Goal: Task Accomplishment & Management: Manage account settings

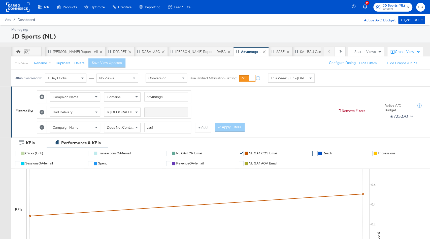
scroll to position [193, 0]
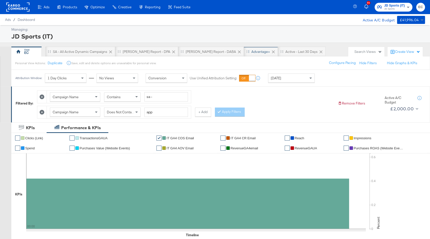
click at [251, 51] on div "Advantage+" at bounding box center [260, 51] width 19 height 5
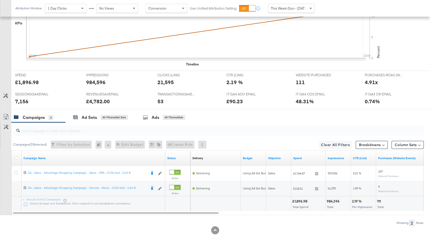
scroll to position [193, 0]
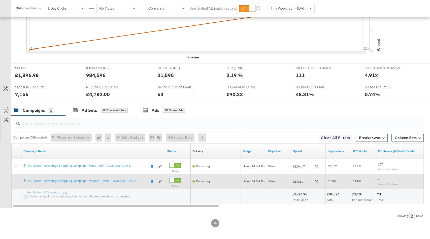
click at [17, 179] on icon at bounding box center [16, 181] width 4 height 4
click at [0, 0] on input "checkbox" at bounding box center [0, 0] width 0 height 0
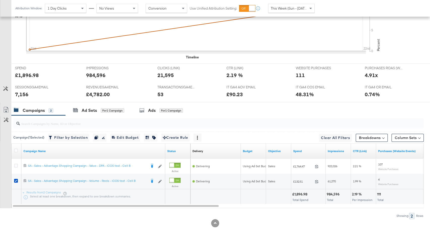
click at [98, 115] on div at bounding box center [217, 123] width 412 height 16
click at [98, 112] on div "Ad Sets for 1 Campaign" at bounding box center [98, 110] width 66 height 11
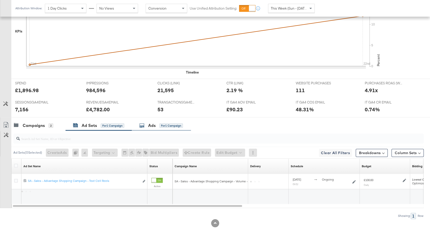
click at [147, 123] on div "Ads for 1 Campaign" at bounding box center [161, 126] width 44 height 6
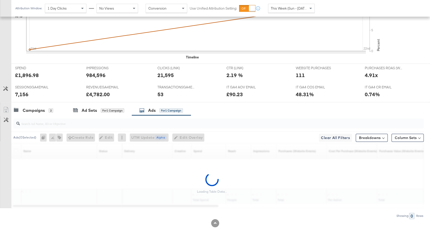
click at [147, 123] on input "search" at bounding box center [203, 121] width 366 height 10
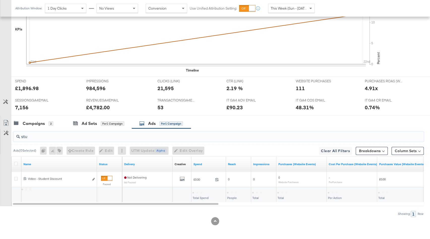
scroll to position [178, 0]
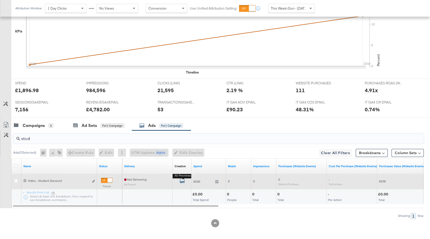
type input "stud"
click at [180, 178] on icon "default" at bounding box center [181, 180] width 5 height 5
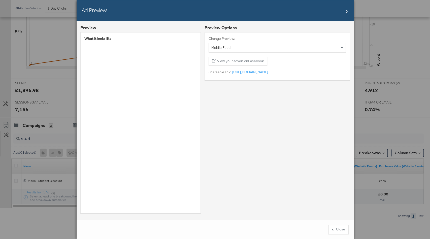
click at [347, 12] on button "X" at bounding box center [346, 11] width 3 height 10
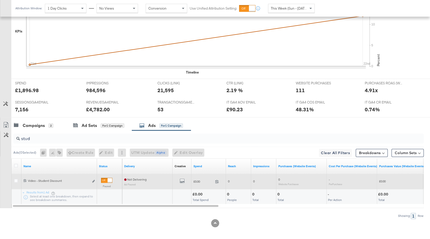
click at [107, 179] on div at bounding box center [109, 180] width 5 height 5
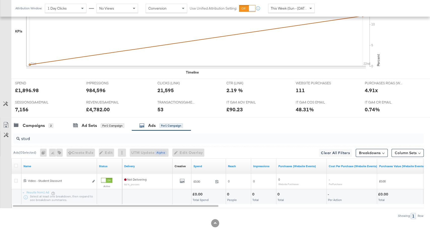
scroll to position [0, 0]
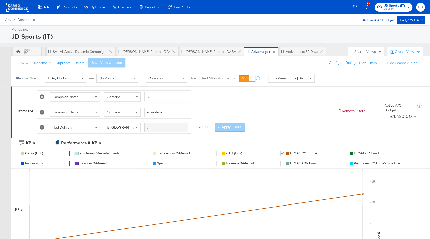
click at [25, 9] on rect at bounding box center [17, 7] width 23 height 9
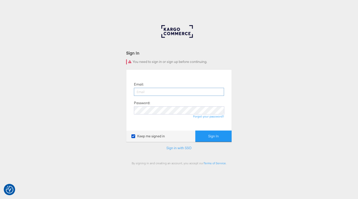
click at [153, 94] on input "email" at bounding box center [179, 92] width 90 height 8
type input "elaine.cunningham@kargo.com"
click at [195, 131] on button "Sign In" at bounding box center [213, 136] width 36 height 11
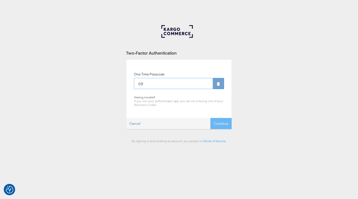
type input "6"
type input "314085"
click at [210, 118] on button "Continue" at bounding box center [220, 123] width 21 height 11
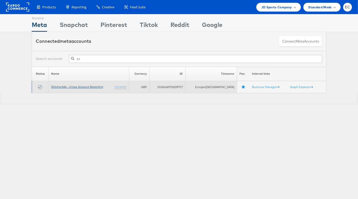
type input "cr"
click at [82, 85] on link "StitcherAds - Cross Account Reporting" at bounding box center [77, 87] width 52 height 4
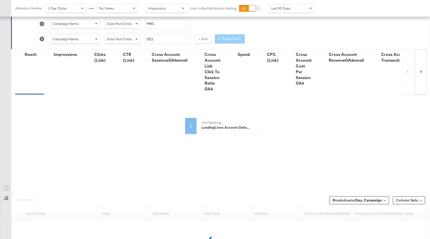
scroll to position [159, 0]
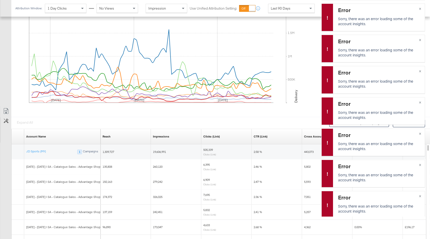
scroll to position [286, 0]
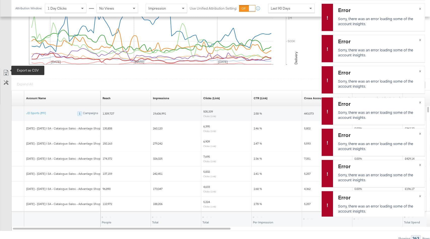
click at [6, 70] on icon at bounding box center [6, 73] width 6 height 6
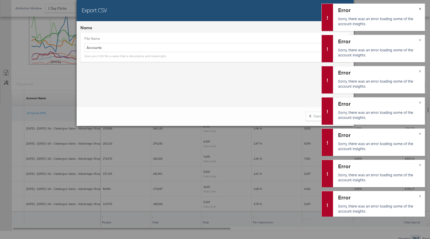
click at [420, 8] on div "Error Sorry, there was an error loading some of the account insights. ×" at bounding box center [372, 17] width 103 height 27
click at [419, 8] on div "Error Sorry, there was an error loading some of the account insights. ×" at bounding box center [372, 17] width 103 height 27
click at [419, 7] on button "×" at bounding box center [419, 8] width 9 height 9
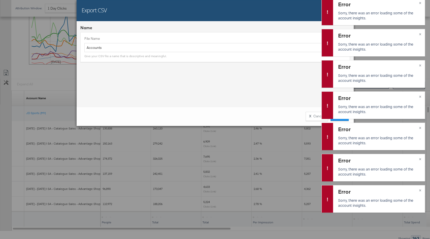
click at [419, 7] on div "Error Sorry, there was an error loading some of the account insights." at bounding box center [380, 11] width 84 height 20
click at [420, 3] on div "Error Sorry, there was an error loading some of the account insights. ×" at bounding box center [372, 11] width 103 height 27
click at [420, 189] on div "Error Sorry, there was an error loading some of the account insights. ×" at bounding box center [372, 198] width 103 height 27
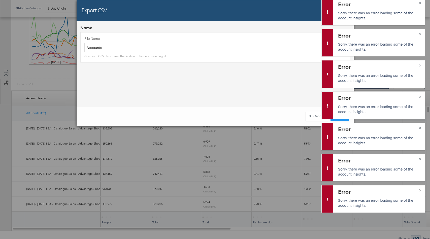
click at [420, 189] on div "Error Sorry, there was an error loading some of the account insights. ×" at bounding box center [372, 198] width 103 height 27
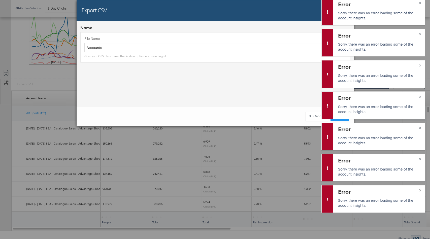
click at [420, 189] on div "Error Sorry, there was an error loading some of the account insights. ×" at bounding box center [372, 198] width 103 height 27
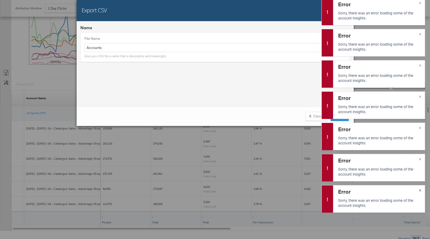
click at [420, 189] on div "Error Sorry, there was an error loading some of the account insights. ×" at bounding box center [372, 198] width 103 height 27
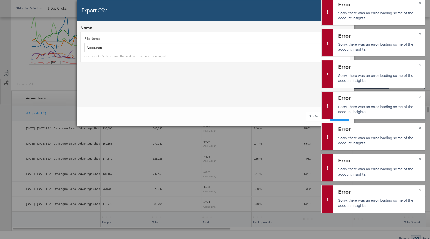
click at [420, 189] on div "Error Sorry, there was an error loading some of the account insights. ×" at bounding box center [372, 198] width 103 height 27
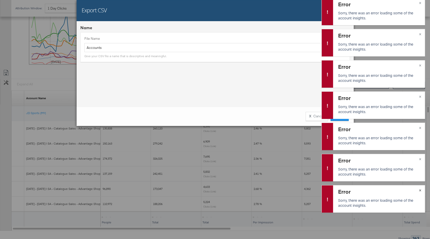
click at [420, 189] on div "Error Sorry, there was an error loading some of the account insights. ×" at bounding box center [372, 198] width 103 height 27
click at [340, 120] on div "Error Sorry, there was an error loading some of the account insights. × Error S…" at bounding box center [372, 107] width 103 height 218
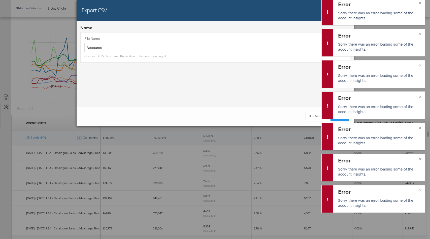
scroll to position [255, 0]
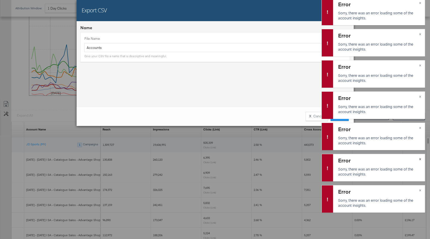
click at [420, 158] on div "Error Sorry, there was an error loading some of the account insights. ×" at bounding box center [372, 167] width 103 height 27
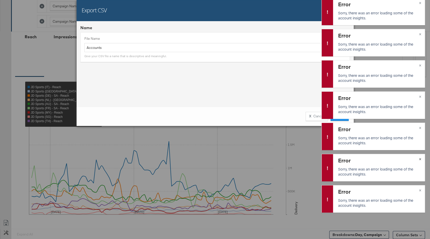
scroll to position [0, 0]
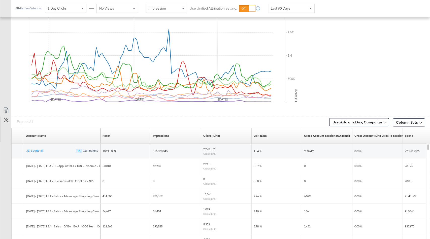
scroll to position [291, 0]
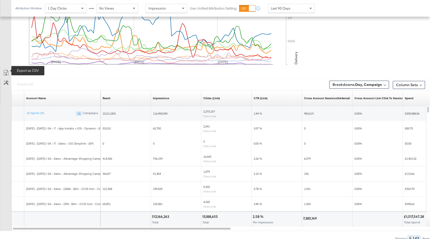
click at [6, 70] on icon at bounding box center [6, 73] width 6 height 6
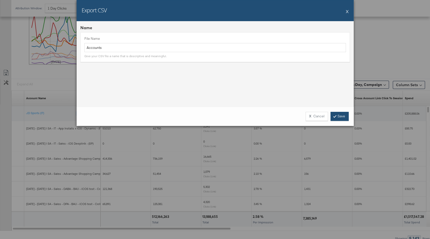
click at [340, 117] on link "Save" at bounding box center [339, 116] width 18 height 9
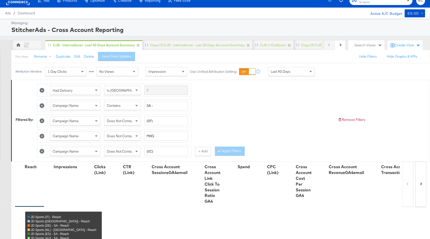
scroll to position [0, 0]
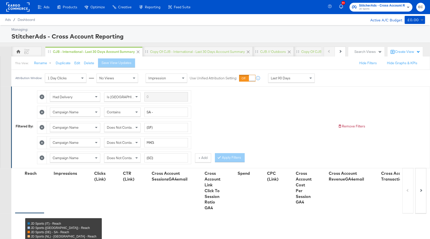
click at [373, 5] on span "StitcherAds - Cross Account Reporting" at bounding box center [382, 5] width 46 height 5
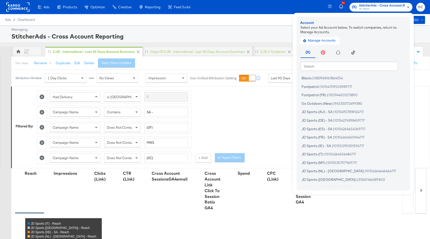
click at [322, 61] on div "Search Search Blacks | 1383968161864054 Footpatrol | 10154709502989717 Footpatr…" at bounding box center [354, 116] width 108 height 141
click at [317, 68] on input "text" at bounding box center [349, 65] width 98 height 9
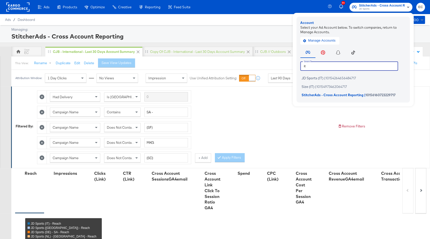
type input "it"
click at [309, 79] on span "JD Sports (IT)" at bounding box center [312, 78] width 22 height 4
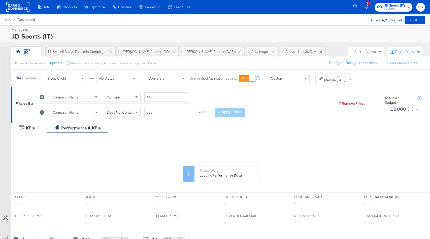
click at [271, 76] on span "Custom" at bounding box center [276, 78] width 12 height 5
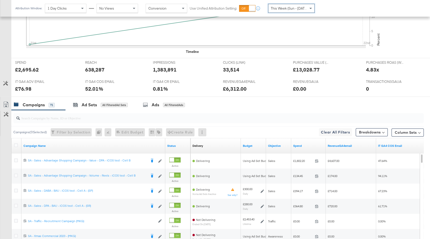
scroll to position [210, 0]
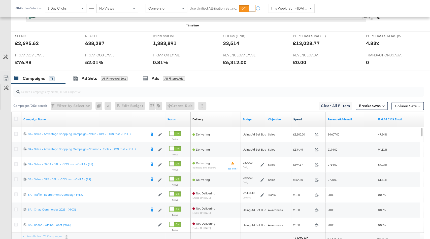
click at [305, 119] on link "Spend" at bounding box center [308, 119] width 30 height 4
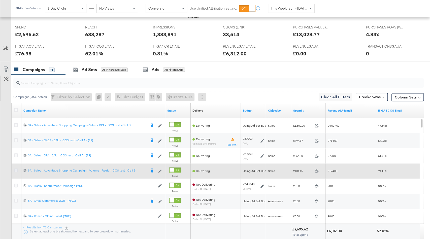
click at [17, 169] on icon at bounding box center [16, 170] width 4 height 4
click at [0, 0] on input "checkbox" at bounding box center [0, 0] width 0 height 0
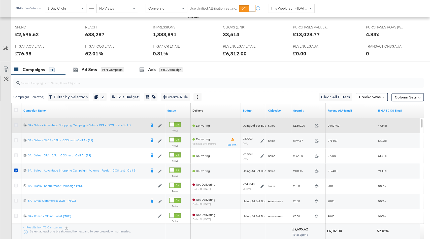
click at [17, 123] on icon at bounding box center [16, 125] width 4 height 4
click at [0, 0] on input "checkbox" at bounding box center [0, 0] width 0 height 0
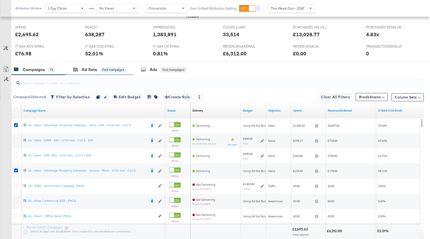
click at [95, 64] on div "Ad Sets for 2 Campaigns" at bounding box center [99, 69] width 68 height 11
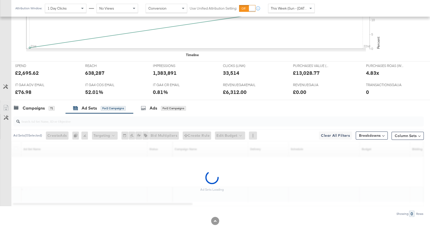
scroll to position [178, 0]
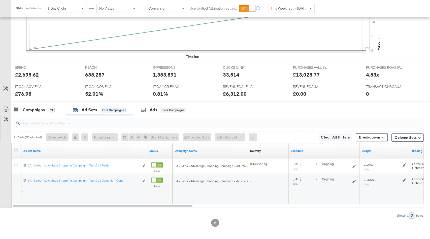
click at [16, 148] on icon at bounding box center [16, 150] width 4 height 4
click at [0, 0] on input "checkbox" at bounding box center [0, 0] width 0 height 0
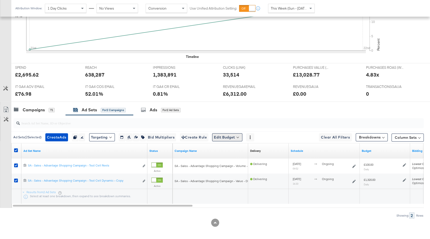
click at [223, 133] on button "Edit Budget" at bounding box center [227, 137] width 30 height 8
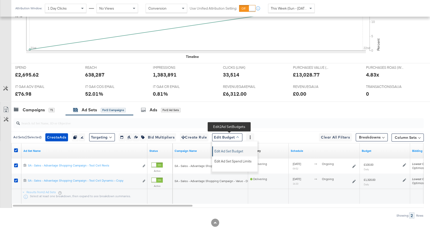
click at [221, 149] on span "Edit Ad Set Budget" at bounding box center [228, 150] width 29 height 7
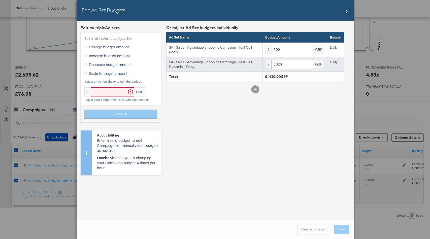
click at [278, 65] on input "1320" at bounding box center [292, 64] width 42 height 9
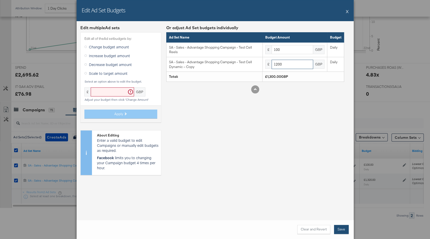
type input "1200"
click at [339, 229] on button "Save" at bounding box center [341, 229] width 15 height 9
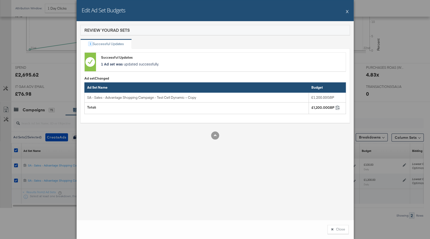
click at [347, 12] on button "X" at bounding box center [346, 11] width 3 height 10
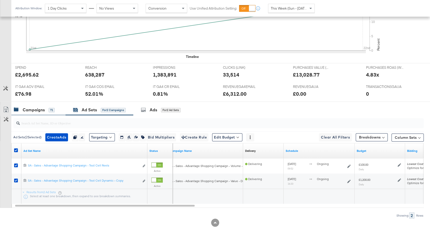
click at [30, 107] on div "Campaigns" at bounding box center [34, 110] width 22 height 6
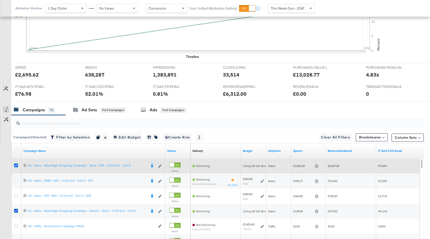
click at [15, 163] on icon at bounding box center [16, 165] width 4 height 4
click at [0, 0] on input "checkbox" at bounding box center [0, 0] width 0 height 0
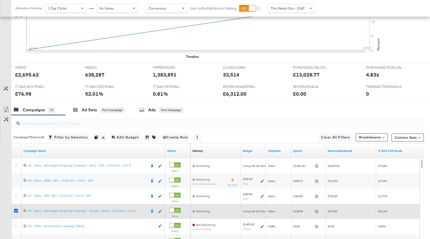
click at [15, 209] on icon at bounding box center [16, 211] width 4 height 4
click at [0, 0] on input "checkbox" at bounding box center [0, 0] width 0 height 0
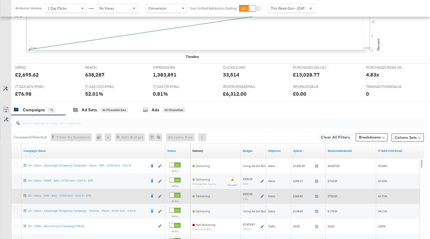
click at [16, 195] on icon at bounding box center [16, 195] width 4 height 4
click at [0, 0] on input "checkbox" at bounding box center [0, 0] width 0 height 0
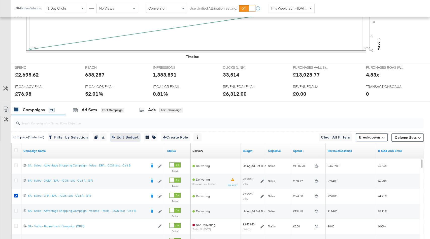
click at [126, 134] on span "Edit 1 Campaign Budget Edit Budget" at bounding box center [125, 137] width 27 height 6
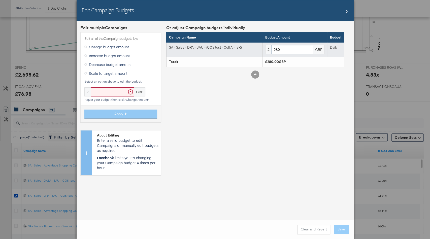
click at [277, 50] on input "280" at bounding box center [292, 49] width 42 height 9
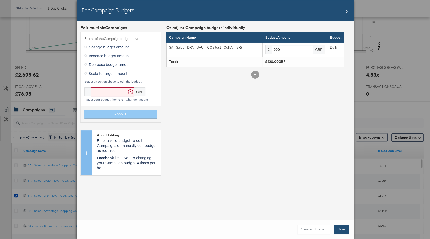
type input "220"
click at [340, 229] on button "Save" at bounding box center [341, 229] width 15 height 9
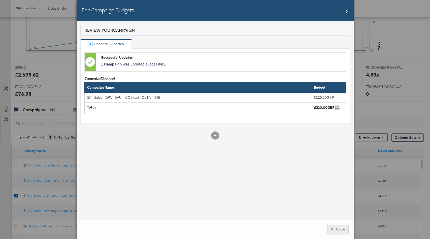
click at [335, 225] on button "Close" at bounding box center [337, 229] width 21 height 9
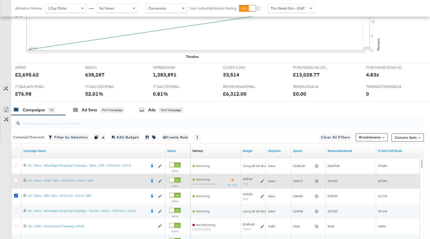
click at [262, 179] on icon at bounding box center [262, 181] width 4 height 4
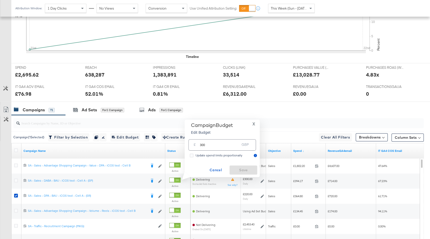
click at [236, 144] on input "300" at bounding box center [220, 142] width 40 height 11
type input "180"
click at [245, 170] on span "Save" at bounding box center [243, 170] width 24 height 6
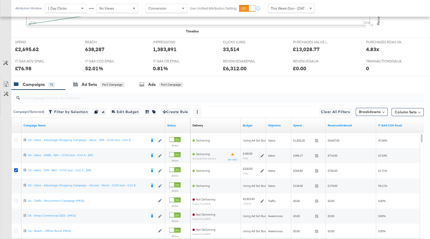
scroll to position [214, 0]
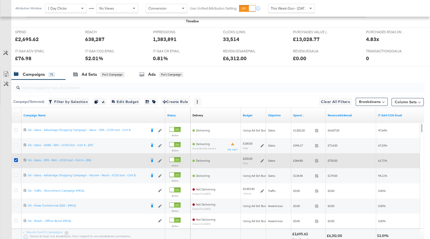
click at [260, 159] on icon at bounding box center [262, 161] width 4 height 4
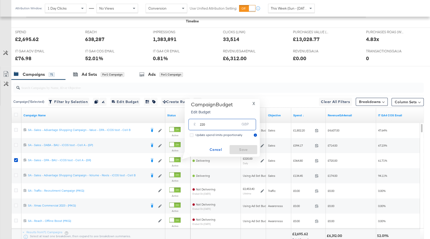
click at [202, 125] on input "220" at bounding box center [220, 122] width 40 height 11
type input "200"
click at [251, 147] on span "Save" at bounding box center [243, 149] width 24 height 6
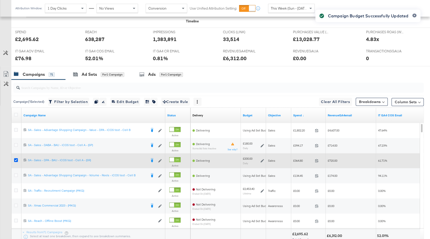
click at [14, 158] on icon at bounding box center [16, 160] width 4 height 4
click at [0, 0] on input "checkbox" at bounding box center [0, 0] width 0 height 0
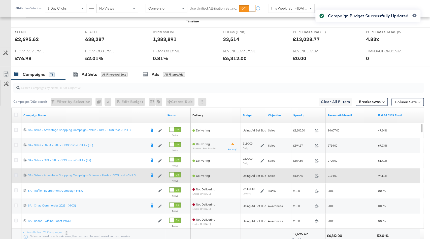
click at [14, 173] on icon at bounding box center [16, 175] width 4 height 4
click at [0, 0] on input "checkbox" at bounding box center [0, 0] width 0 height 0
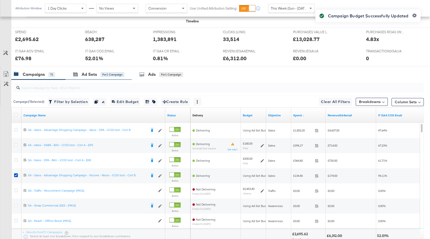
click at [118, 76] on div "Ad Sets for 1 Campaign" at bounding box center [98, 74] width 66 height 11
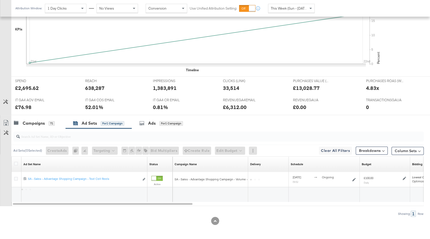
scroll to position [163, 0]
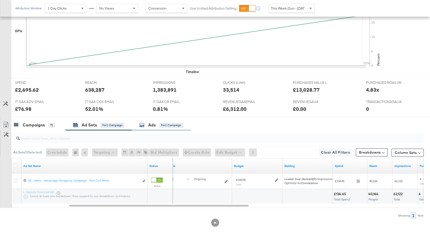
click at [164, 125] on div "for 1 Campaign" at bounding box center [170, 125] width 23 height 5
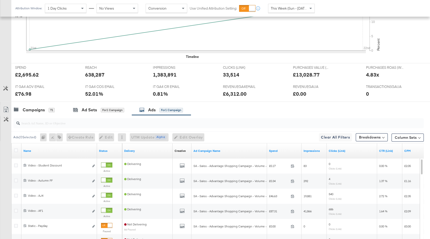
scroll to position [214, 0]
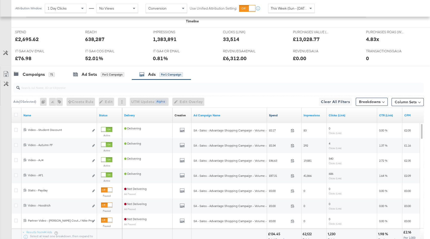
click at [282, 114] on link "Spend" at bounding box center [284, 115] width 30 height 4
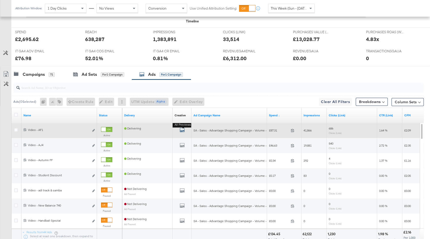
click at [182, 128] on icon "default" at bounding box center [181, 129] width 5 height 5
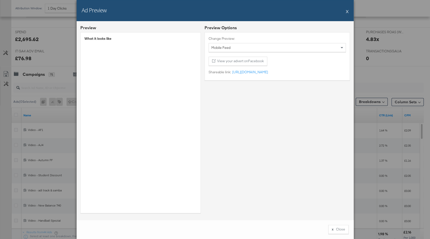
click at [346, 11] on button "X" at bounding box center [346, 11] width 3 height 10
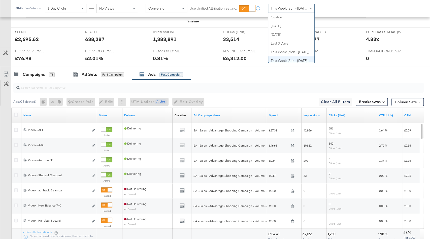
click at [295, 7] on span "This Week (Sun - [DATE])" at bounding box center [289, 8] width 38 height 5
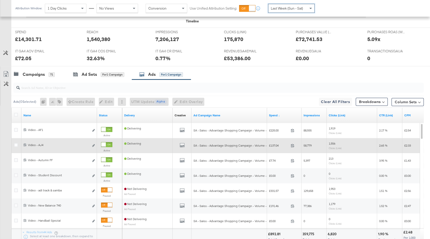
click at [288, 12] on div "Last Week (Sun - Sat)" at bounding box center [291, 8] width 46 height 9
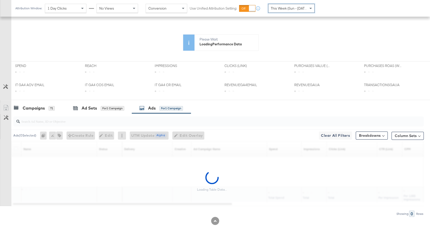
scroll to position [129, 0]
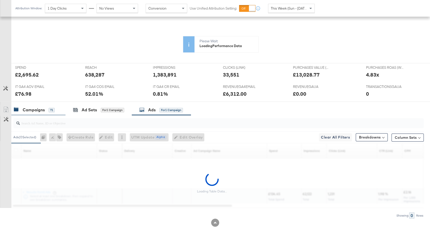
click at [33, 110] on div "KPIs Performance & KPIs Customize KPIs ✔ Clicks (Link) ✔ TransactionsGAUA ✔ IT …" at bounding box center [215, 116] width 430 height 247
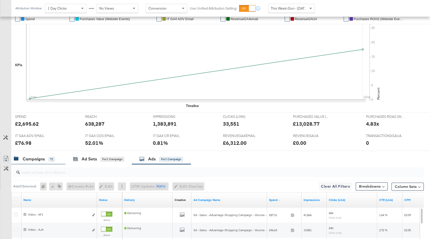
click at [39, 160] on div "Campaigns 71" at bounding box center [38, 158] width 54 height 11
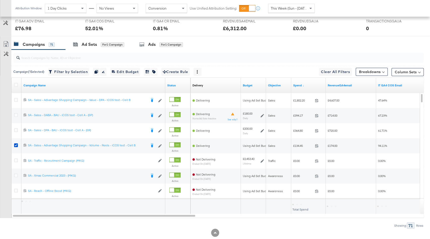
scroll to position [254, 0]
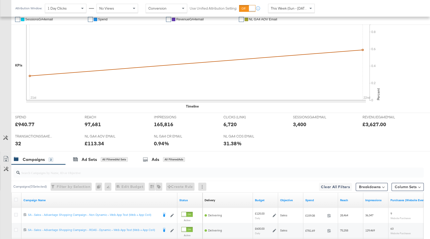
scroll to position [193, 0]
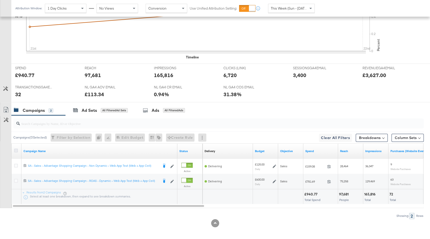
click at [15, 149] on icon at bounding box center [16, 150] width 4 height 4
click at [0, 0] on input "checkbox" at bounding box center [0, 0] width 0 height 0
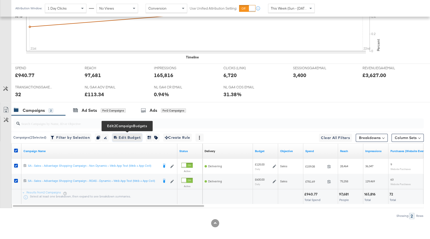
click at [131, 137] on span "Edit 2 Campaign Budgets Edit Budget" at bounding box center [127, 137] width 27 height 6
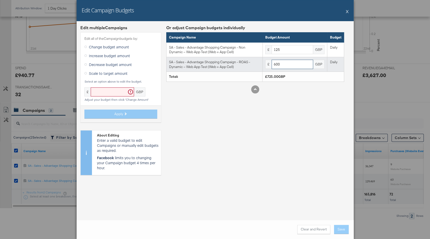
drag, startPoint x: 275, startPoint y: 63, endPoint x: 262, endPoint y: 63, distance: 12.8
click at [262, 63] on tr "SA - Sales - Advantage Shopping Campaign - ROAS - Dynamic – Web App Test (Web +…" at bounding box center [254, 64] width 177 height 15
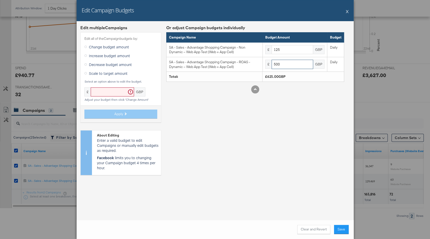
type input "500"
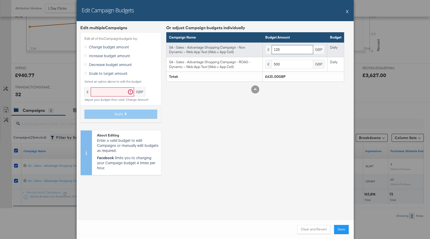
drag, startPoint x: 275, startPoint y: 49, endPoint x: 296, endPoint y: 49, distance: 21.1
click at [297, 49] on input "125" at bounding box center [292, 49] width 42 height 9
drag, startPoint x: 275, startPoint y: 48, endPoint x: 266, endPoint y: 48, distance: 8.8
click at [268, 48] on div "£ 100 GBP" at bounding box center [294, 49] width 59 height 9
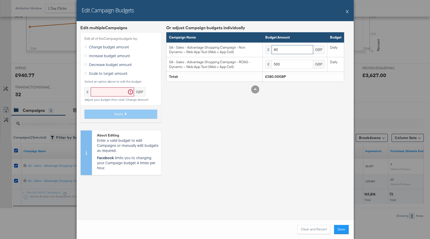
type input "80"
click at [295, 161] on div "Or adjust Campaign budgets individually Campaign Name Budget Amount Budget SA -…" at bounding box center [255, 102] width 178 height 154
click at [340, 228] on button "Save" at bounding box center [341, 229] width 15 height 9
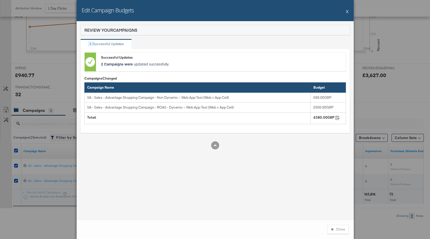
click at [346, 9] on button "X" at bounding box center [346, 11] width 3 height 10
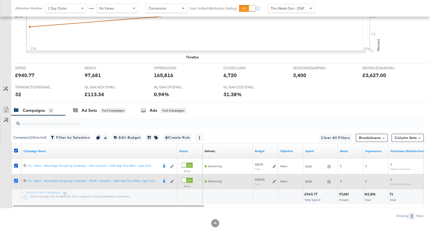
click at [16, 179] on icon at bounding box center [16, 181] width 4 height 4
click at [0, 0] on input "checkbox" at bounding box center [0, 0] width 0 height 0
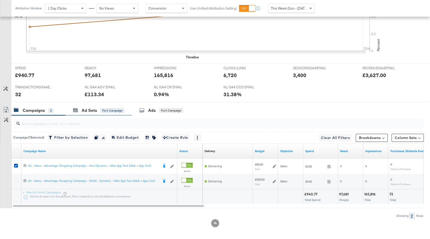
click at [105, 111] on div "Ad Sets for 1 Campaign" at bounding box center [98, 110] width 66 height 11
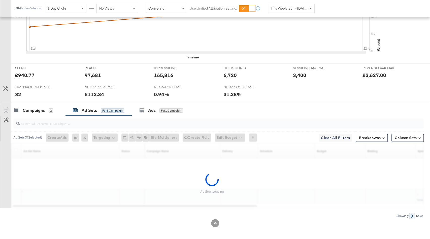
scroll to position [178, 0]
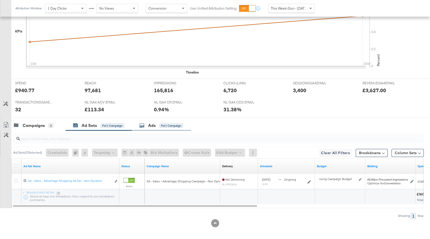
click at [166, 123] on div "Ads for 1 Campaign" at bounding box center [161, 126] width 44 height 6
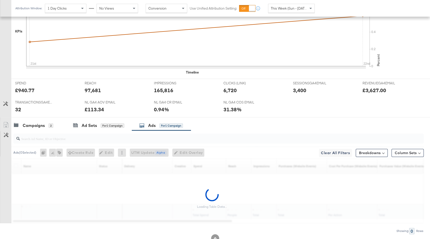
scroll to position [193, 0]
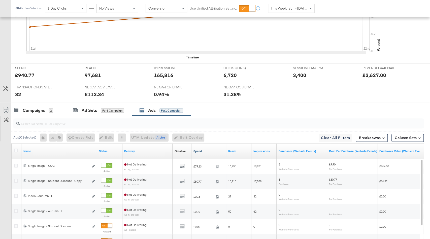
click at [209, 149] on link "Spend" at bounding box center [208, 151] width 31 height 4
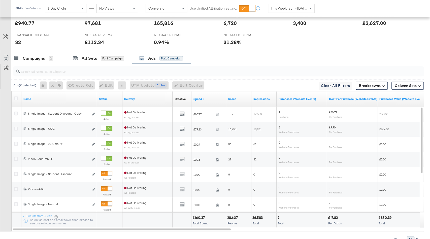
scroll to position [250, 0]
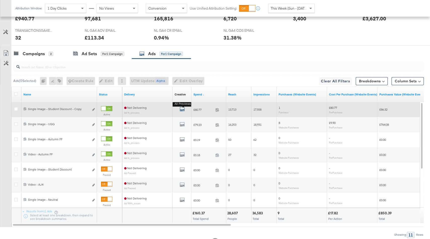
click at [181, 107] on icon "default" at bounding box center [181, 108] width 5 height 5
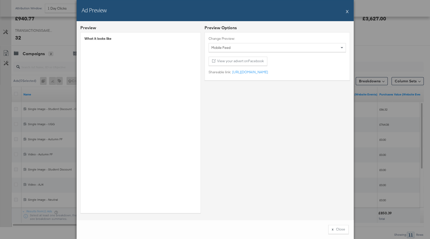
click at [346, 11] on button "X" at bounding box center [346, 11] width 3 height 10
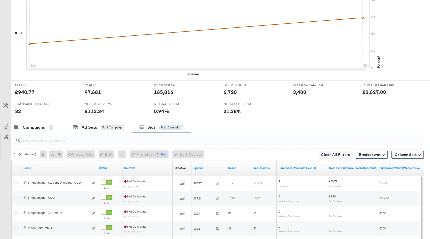
scroll to position [0, 0]
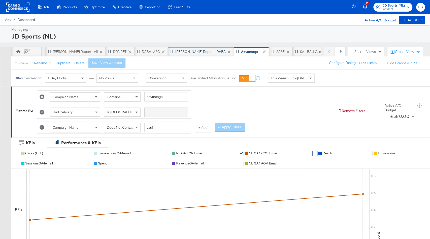
click at [185, 53] on div "[PERSON_NAME] Report - DABA" at bounding box center [200, 51] width 50 height 5
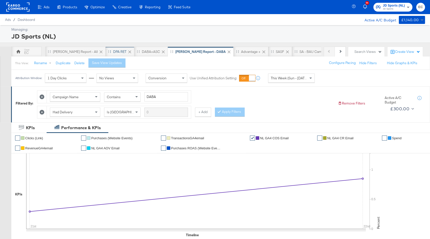
click at [113, 50] on div "DPA RET" at bounding box center [119, 51] width 13 height 5
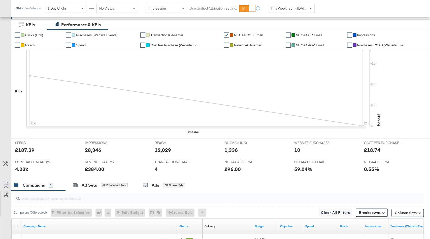
scroll to position [53, 0]
